Goal: Find specific page/section: Find specific page/section

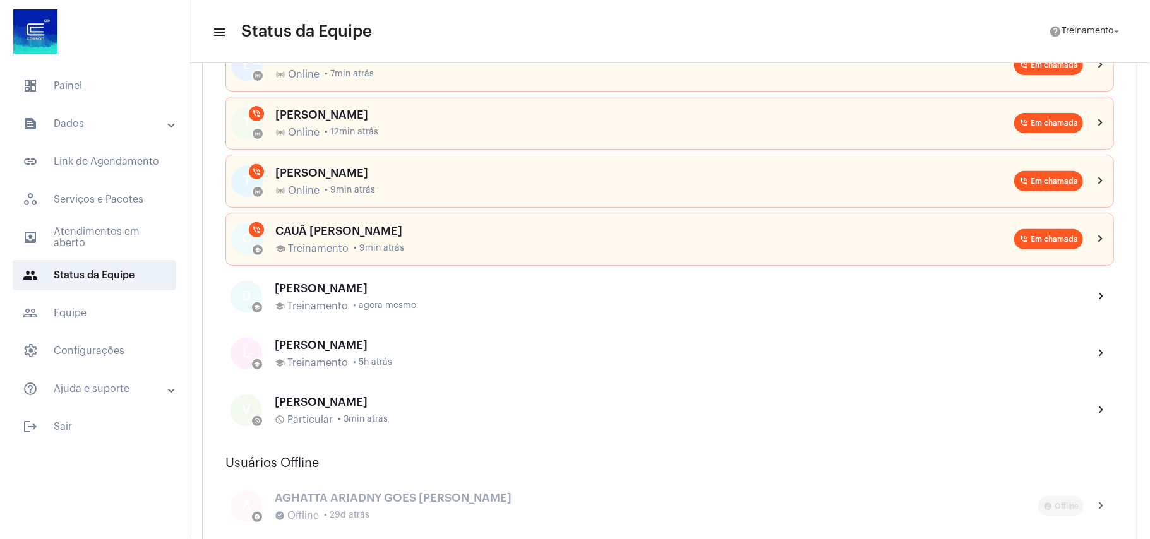
scroll to position [168, 0]
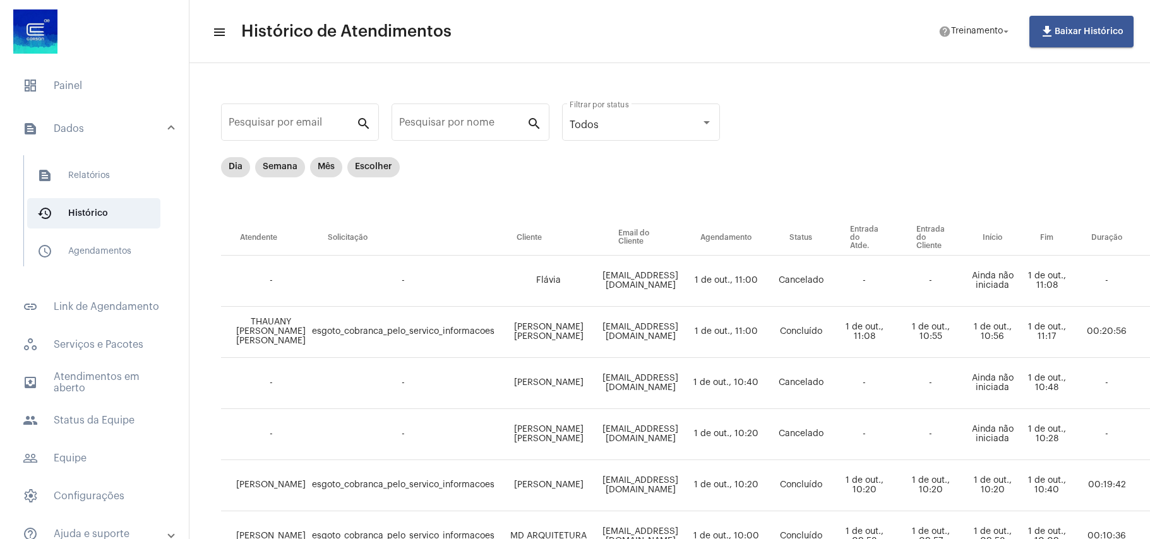
click at [59, 87] on span "dashboard Painel" at bounding box center [95, 86] width 164 height 30
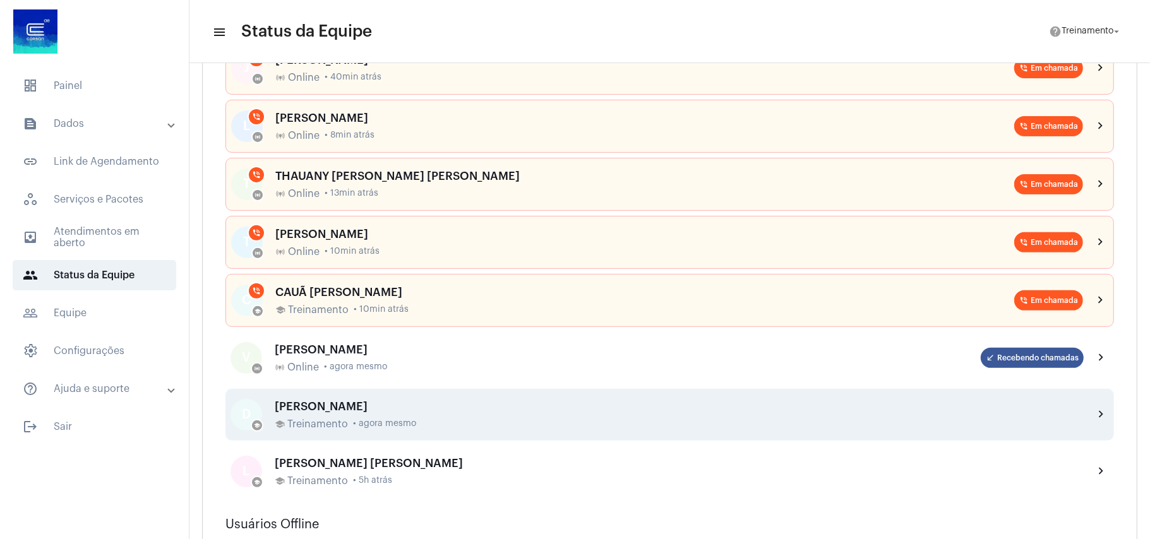
scroll to position [253, 0]
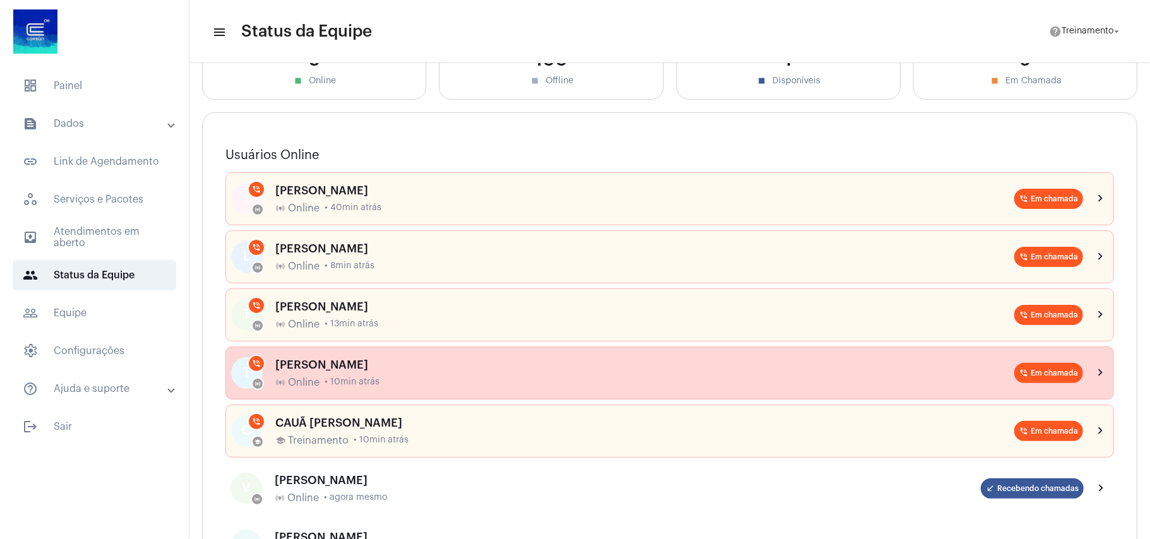
scroll to position [253, 0]
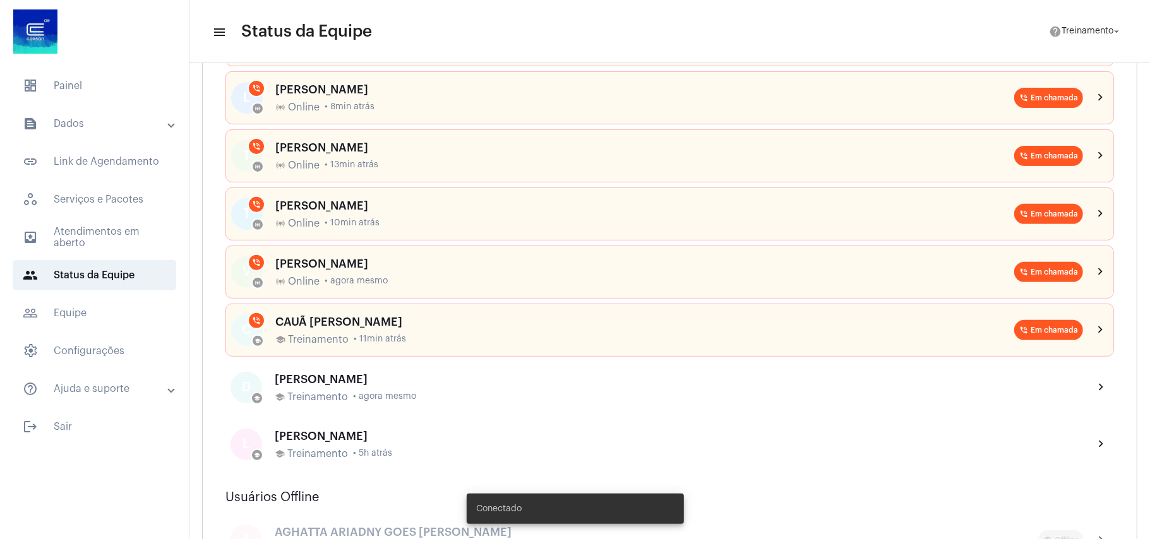
scroll to position [253, 0]
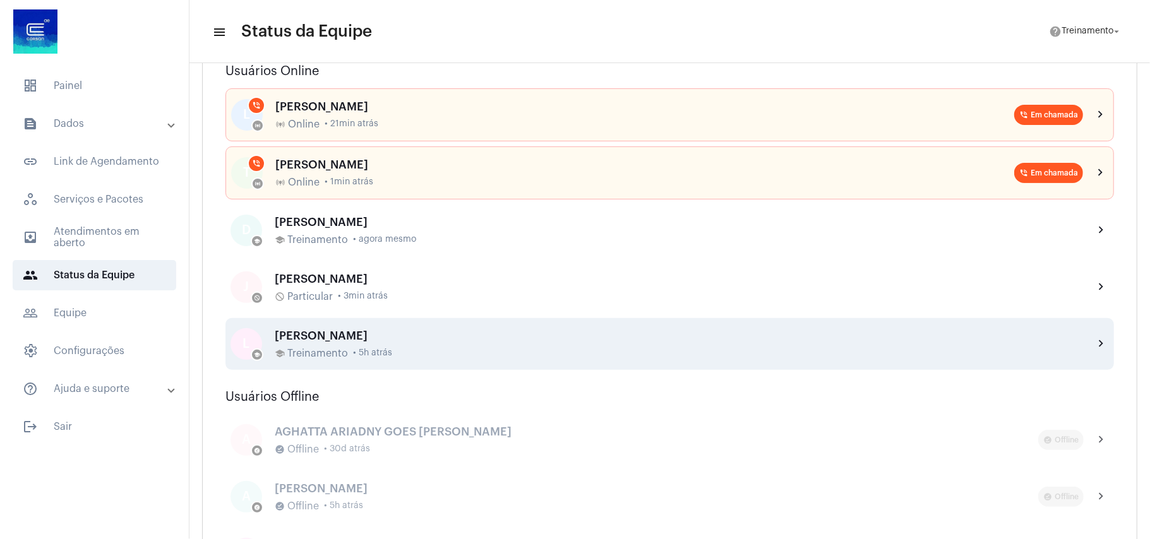
scroll to position [84, 0]
